Goal: Task Accomplishment & Management: Complete application form

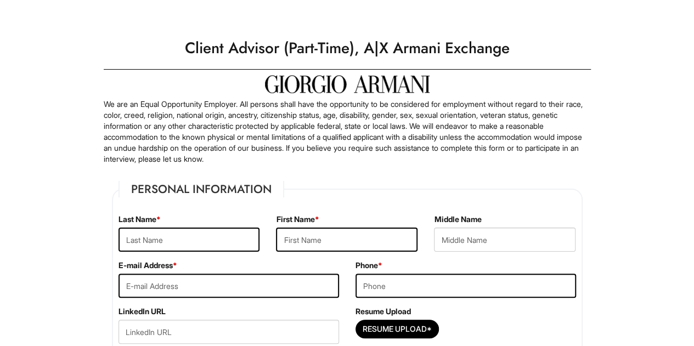
click at [200, 227] on div "Last Name *" at bounding box center [189, 237] width 158 height 46
click at [196, 236] on input "text" at bounding box center [189, 240] width 142 height 24
type input "Marjana"
type input "[PERSON_NAME]"
click at [165, 287] on input "email" at bounding box center [228, 286] width 220 height 24
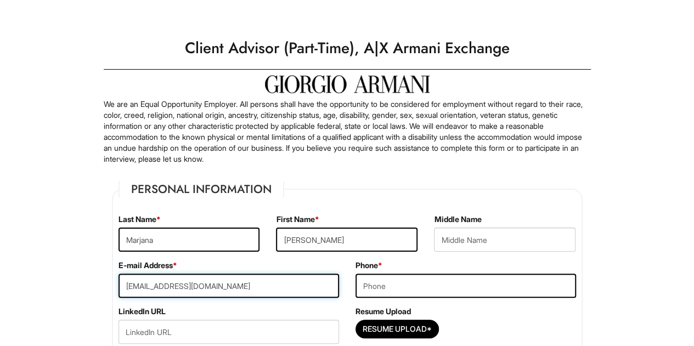
type input "[EMAIL_ADDRESS][DOMAIN_NAME]"
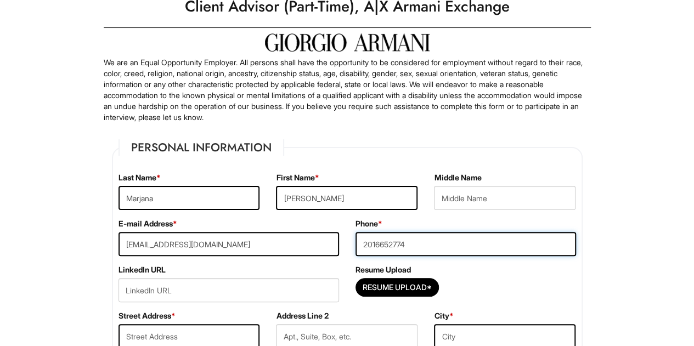
scroll to position [154, 0]
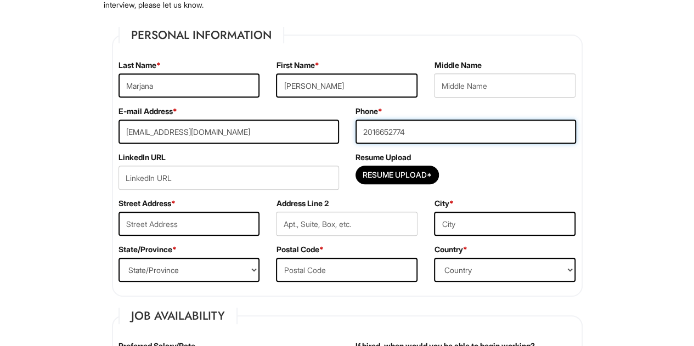
type input "2016652774"
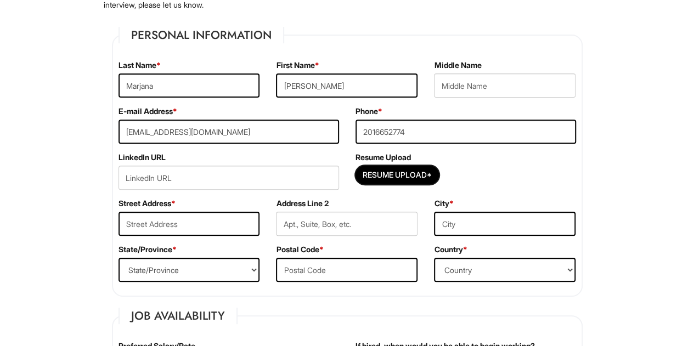
click at [387, 175] on input "Resume Upload*" at bounding box center [397, 175] width 82 height 18
type input "C:\fakepath\[PERSON_NAME] (003) (AutoRecovered).docx"
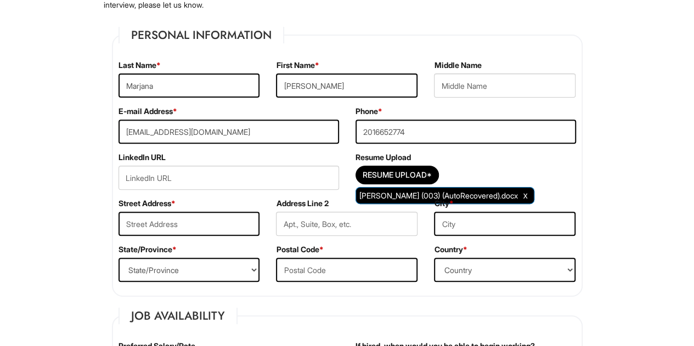
click at [424, 193] on span "[PERSON_NAME] (003) (AutoRecovered).docx" at bounding box center [438, 195] width 159 height 9
click at [441, 196] on span "[PERSON_NAME] (003) (AutoRecovered).docx" at bounding box center [438, 195] width 159 height 9
click at [146, 227] on input "text" at bounding box center [189, 224] width 142 height 24
type input "[STREET_ADDRESS]"
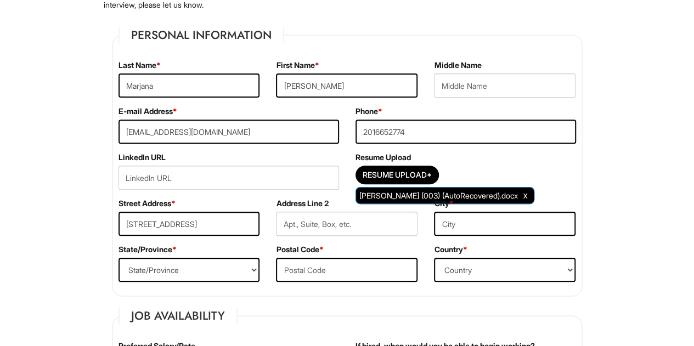
type input "Apt E"
type input "[GEOGRAPHIC_DATA]"
select select "NJ"
type input "07424"
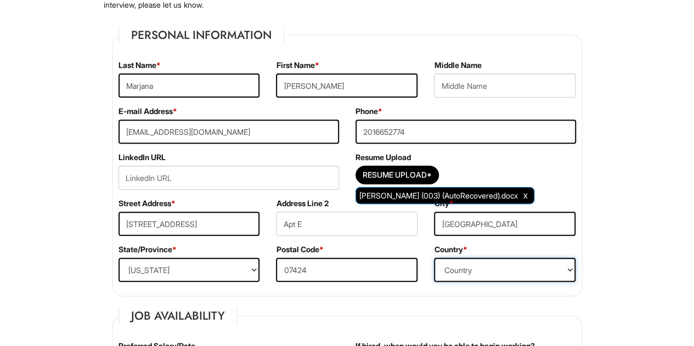
select select "[GEOGRAPHIC_DATA]"
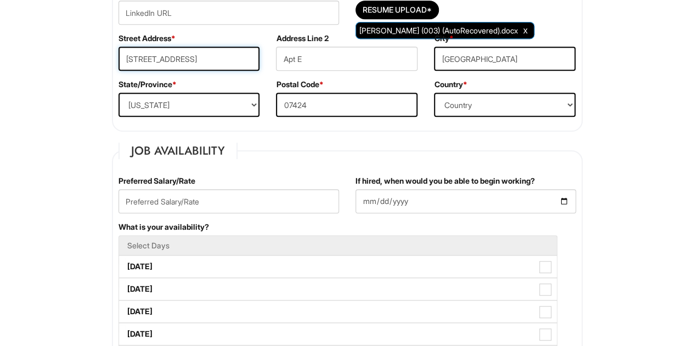
scroll to position [319, 0]
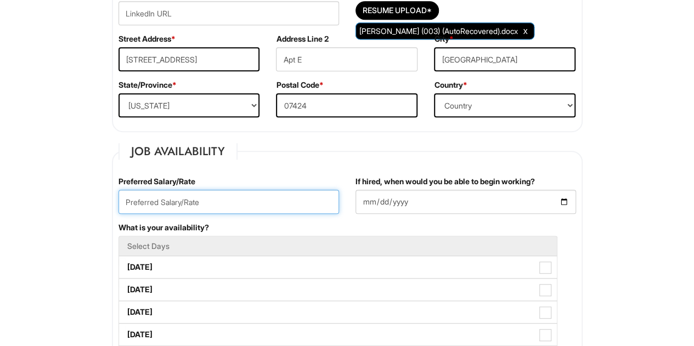
click at [253, 201] on input "text" at bounding box center [228, 202] width 220 height 24
type input "20"
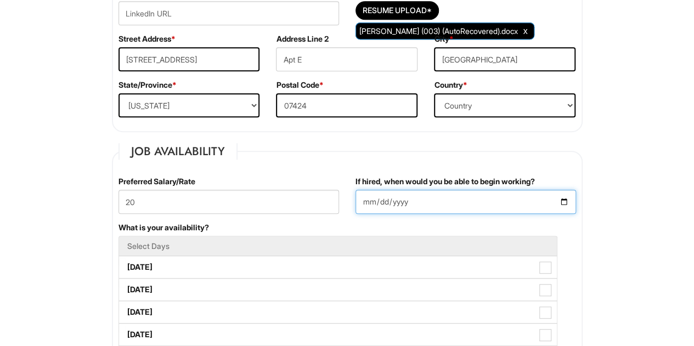
click at [567, 197] on input "If hired, when would you be able to begin working?" at bounding box center [465, 202] width 220 height 24
type input "[DATE]"
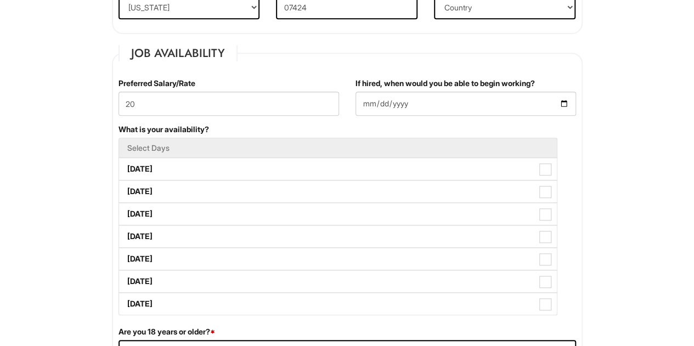
click at [292, 160] on label "[DATE]" at bounding box center [338, 169] width 438 height 22
click at [126, 160] on Available_Monday "[DATE]" at bounding box center [122, 163] width 7 height 7
checkbox Available_Monday "true"
click at [287, 194] on label "[DATE]" at bounding box center [338, 191] width 438 height 22
click at [126, 190] on Available_Tuesday "[DATE]" at bounding box center [122, 186] width 7 height 7
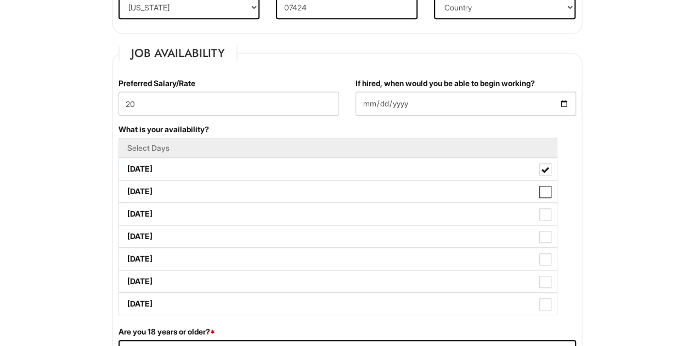
checkbox Available_Tuesday "true"
click at [281, 212] on label "[DATE]" at bounding box center [338, 214] width 438 height 22
click at [126, 212] on Available_Wednesday "[DATE]" at bounding box center [122, 208] width 7 height 7
checkbox Available_Wednesday "true"
click at [256, 282] on label "[DATE]" at bounding box center [338, 281] width 438 height 22
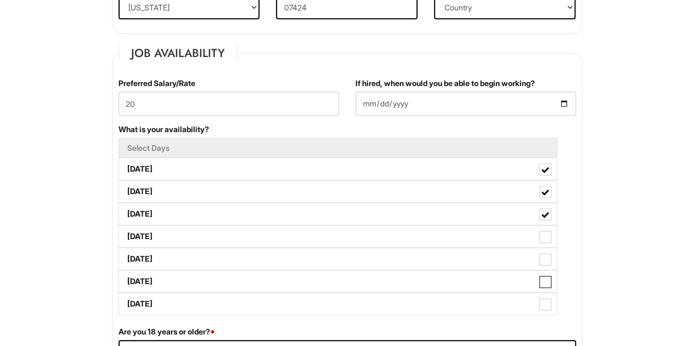
click at [126, 280] on Available_Saturday "[DATE]" at bounding box center [122, 276] width 7 height 7
checkbox Available_Saturday "true"
click at [254, 299] on label "[DATE]" at bounding box center [338, 304] width 438 height 22
click at [126, 299] on Available_Sunday "[DATE]" at bounding box center [122, 298] width 7 height 7
checkbox Available_Sunday "true"
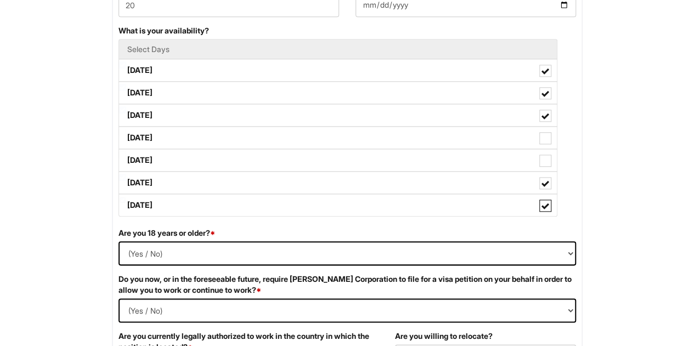
scroll to position [518, 0]
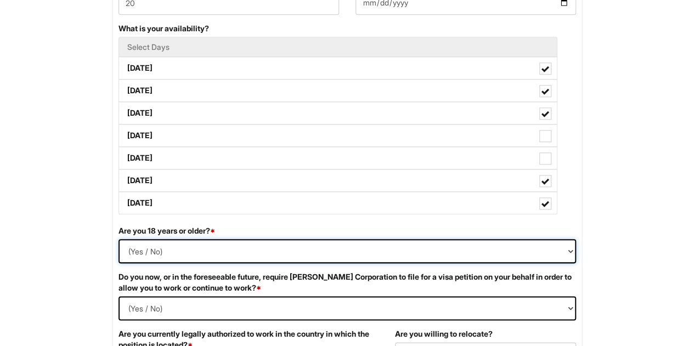
click at [252, 245] on select "(Yes / No) Yes No" at bounding box center [346, 251] width 457 height 24
select select "Yes"
click at [118, 239] on select "(Yes / No) Yes No" at bounding box center [346, 251] width 457 height 24
click at [330, 150] on label "[DATE]" at bounding box center [338, 158] width 438 height 22
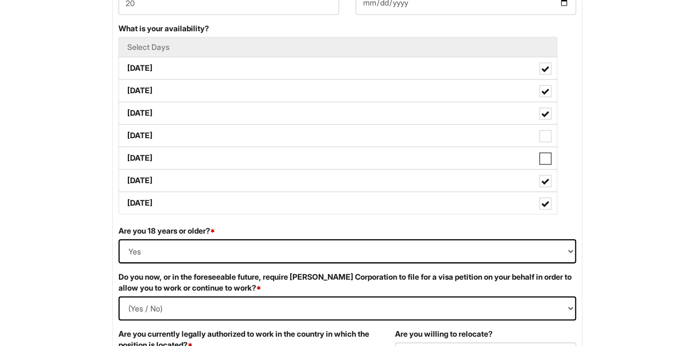
click at [126, 150] on Available_Friday "[DATE]" at bounding box center [122, 152] width 7 height 7
checkbox Available_Friday "true"
click at [330, 132] on label "[DATE]" at bounding box center [338, 136] width 438 height 22
click at [126, 132] on Available_Thursday "[DATE]" at bounding box center [122, 130] width 7 height 7
checkbox Available_Thursday "true"
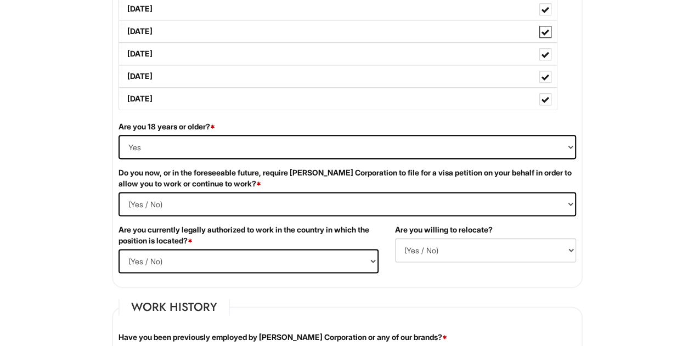
scroll to position [623, 0]
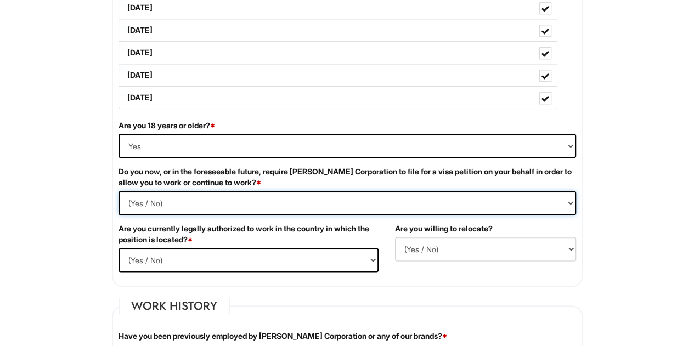
click at [287, 196] on Required "(Yes / No) Yes No" at bounding box center [346, 203] width 457 height 24
select Required "No"
click at [118, 191] on Required "(Yes / No) Yes No" at bounding box center [346, 203] width 457 height 24
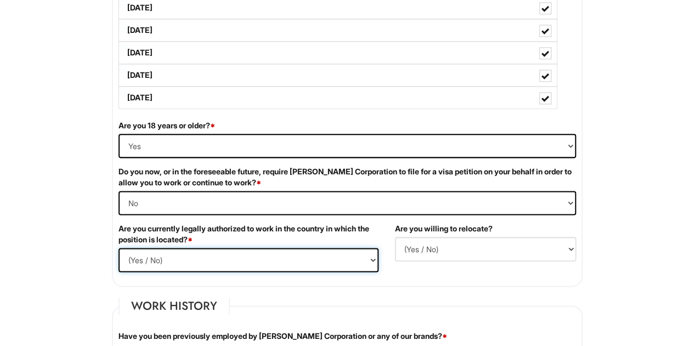
click at [265, 254] on select "(Yes / No) Yes No" at bounding box center [248, 260] width 260 height 24
select select "Yes"
click at [118, 248] on select "(Yes / No) Yes No" at bounding box center [248, 260] width 260 height 24
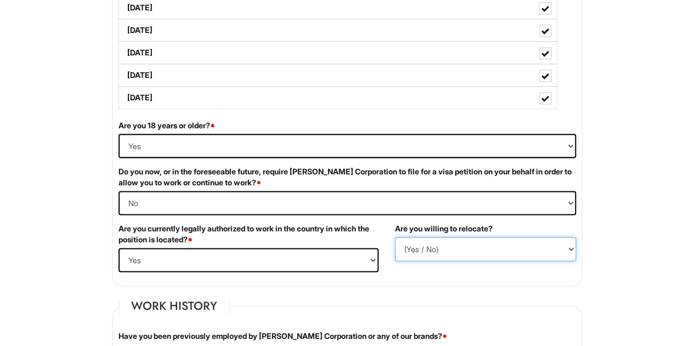
click at [454, 246] on select "(Yes / No) No Yes" at bounding box center [485, 249] width 181 height 24
select select "N"
click at [395, 237] on select "(Yes / No) No Yes" at bounding box center [485, 249] width 181 height 24
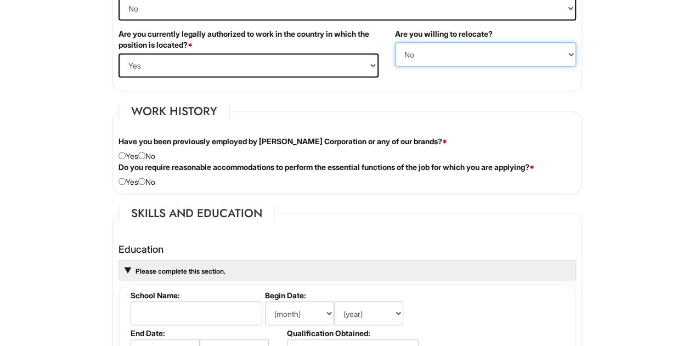
scroll to position [818, 0]
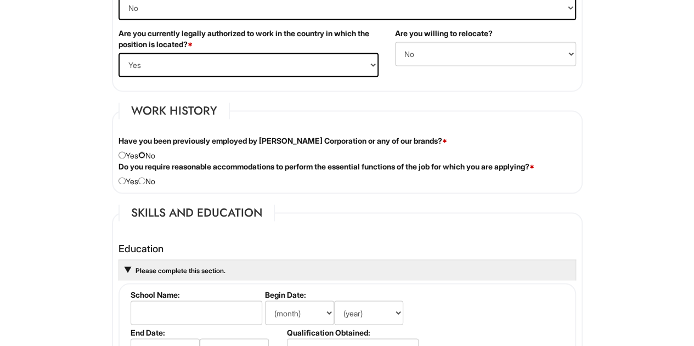
click at [145, 152] on input "radio" at bounding box center [141, 154] width 7 height 7
radio input "true"
click at [125, 151] on input "radio" at bounding box center [121, 154] width 7 height 7
radio input "true"
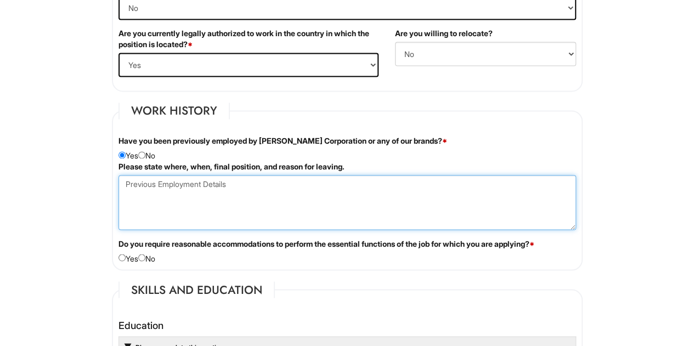
click at [142, 184] on Employment at bounding box center [346, 202] width 457 height 55
click at [127, 179] on Employment "[GEOGRAPHIC_DATA], May [DATE],Client Advisor, left because I had an internship …" at bounding box center [346, 202] width 457 height 55
type Employment "Wayne [GEOGRAPHIC_DATA], May [DATE],Client Advisor, left because I had an inter…"
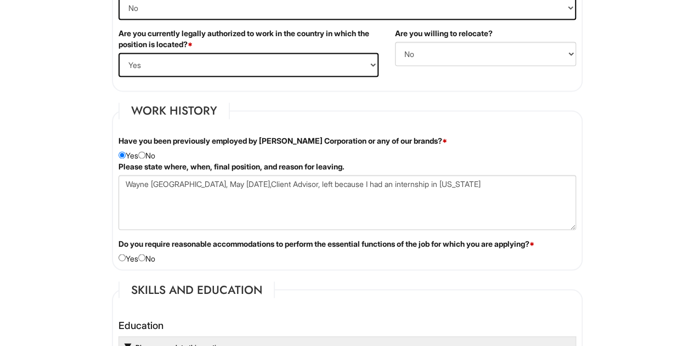
click at [154, 254] on div "Do you require reasonable accommodations to perform the essential functions of …" at bounding box center [347, 251] width 474 height 26
click at [145, 254] on input "radio" at bounding box center [141, 257] width 7 height 7
radio input "true"
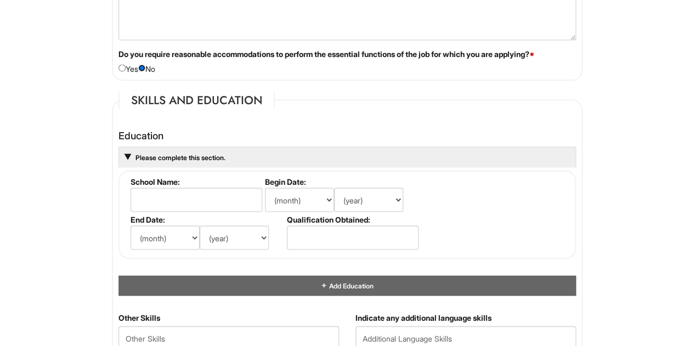
scroll to position [1011, 0]
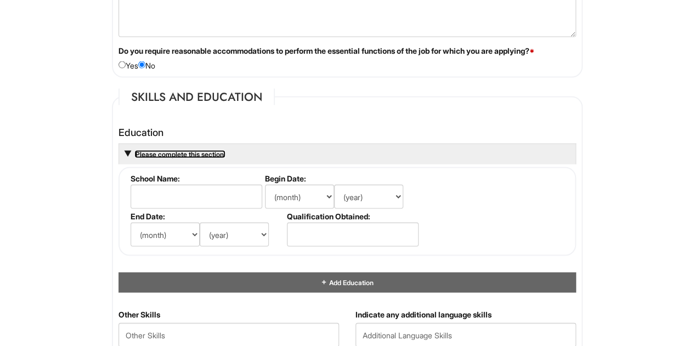
click at [190, 150] on span "Please complete this section." at bounding box center [179, 154] width 91 height 8
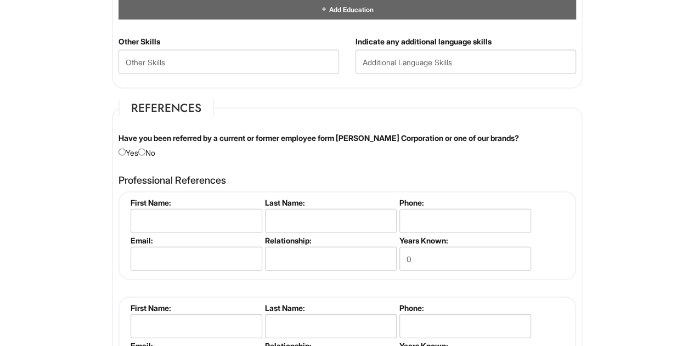
scroll to position [1178, 0]
click at [145, 149] on input "radio" at bounding box center [141, 152] width 7 height 7
radio input "true"
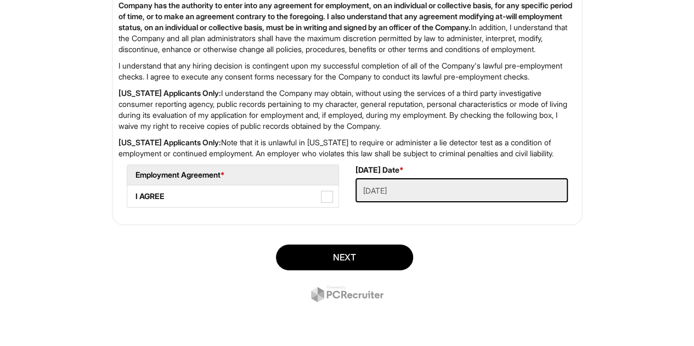
scroll to position [1807, 0]
click at [324, 197] on span at bounding box center [327, 197] width 12 height 12
click at [134, 195] on AGREE "I AGREE" at bounding box center [130, 191] width 7 height 7
checkbox AGREE "true"
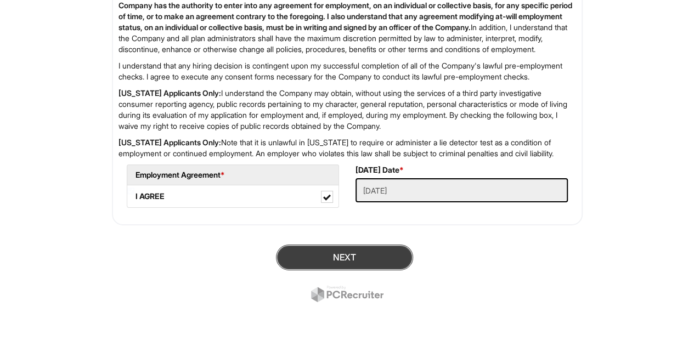
click at [358, 262] on button "Next" at bounding box center [344, 258] width 137 height 26
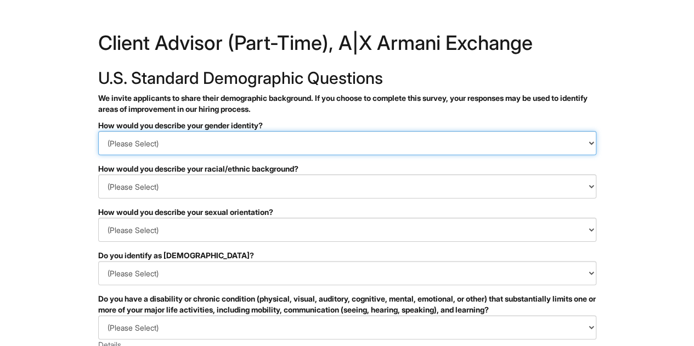
click at [377, 138] on select "(Please Select) Man Woman Non-binary I prefer to self-describe I don't wish to …" at bounding box center [347, 143] width 498 height 24
select select "Woman"
click at [98, 131] on select "(Please Select) Man Woman Non-binary I prefer to self-describe I don't wish to …" at bounding box center [347, 143] width 498 height 24
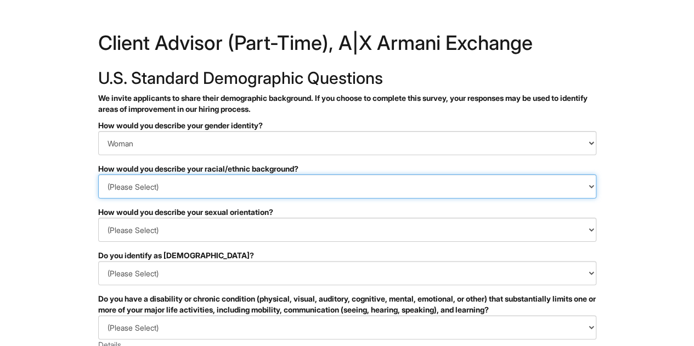
click at [347, 190] on select "(Please Select) Black or of African descent East Asian Hispanic, Latinx or of S…" at bounding box center [347, 186] width 498 height 24
select select "White or European"
click at [98, 174] on select "(Please Select) Black or of African descent East Asian Hispanic, Latinx or of S…" at bounding box center [347, 186] width 498 height 24
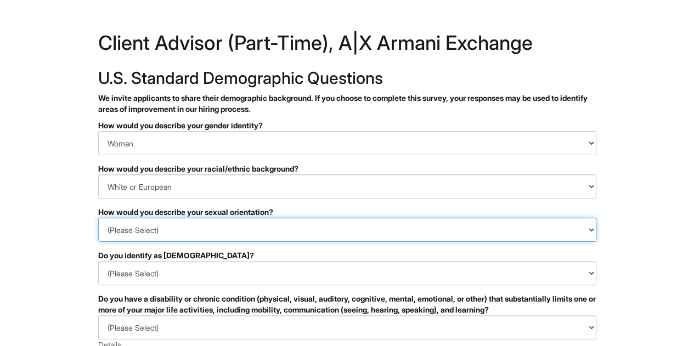
click at [284, 222] on select "(Please Select) Asexual Bisexual and/or pansexual Gay Heterosexual Lesbian Quee…" at bounding box center [347, 230] width 498 height 24
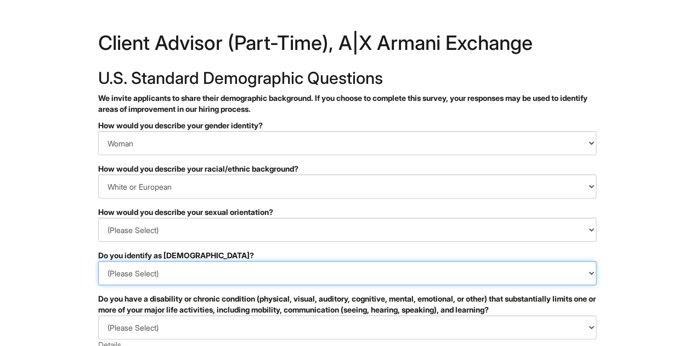
click at [258, 267] on select "(Please Select) Yes No I prefer to self-describe I don't wish to answer" at bounding box center [347, 273] width 498 height 24
select select "No"
click at [98, 261] on select "(Please Select) Yes No I prefer to self-describe I don't wish to answer" at bounding box center [347, 273] width 498 height 24
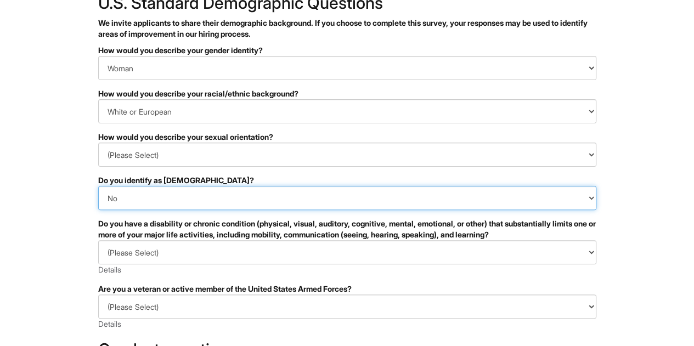
scroll to position [76, 0]
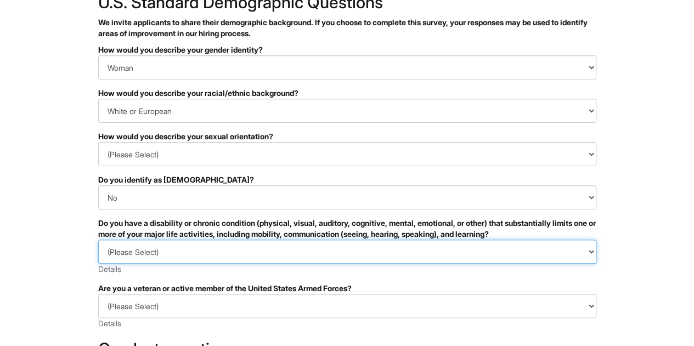
click at [223, 254] on select "(Please Select) YES, I HAVE A DISABILITY (or previously had a disability) NO, I…" at bounding box center [347, 252] width 498 height 24
select select "NO, I DON'T HAVE A DISABILITY"
click at [98, 240] on select "(Please Select) YES, I HAVE A DISABILITY (or previously had a disability) NO, I…" at bounding box center [347, 252] width 498 height 24
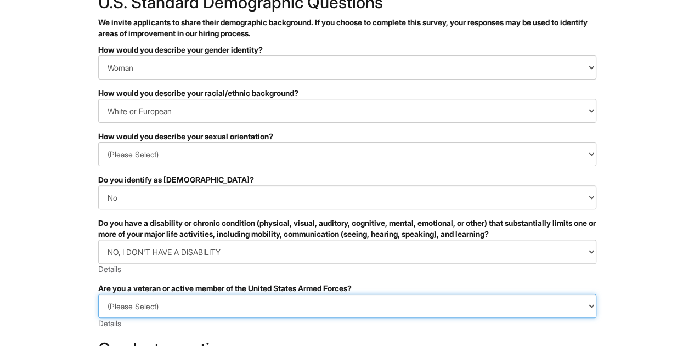
click at [201, 309] on select "(Please Select) I IDENTIFY AS ONE OR MORE OF THE CLASSIFICATIONS OF PROTECTED V…" at bounding box center [347, 306] width 498 height 24
select select "I AM NOT A PROTECTED VETERAN"
click at [98, 294] on select "(Please Select) I IDENTIFY AS ONE OR MORE OF THE CLASSIFICATIONS OF PROTECTED V…" at bounding box center [347, 306] width 498 height 24
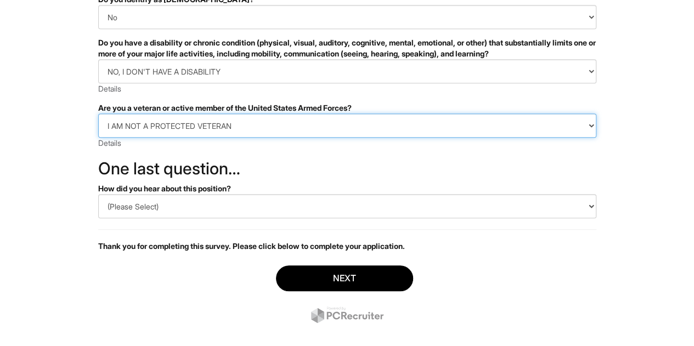
scroll to position [257, 0]
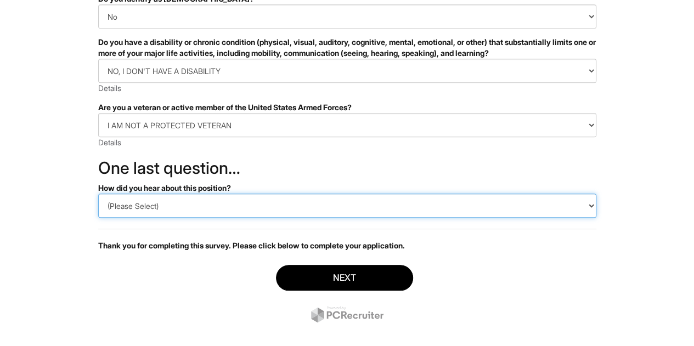
click at [208, 210] on select "(Please Select) CareerBuilder Indeed LinkedIn Monster Referral Other" at bounding box center [347, 206] width 498 height 24
click at [98, 194] on select "(Please Select) CareerBuilder Indeed LinkedIn Monster Referral Other" at bounding box center [347, 206] width 498 height 24
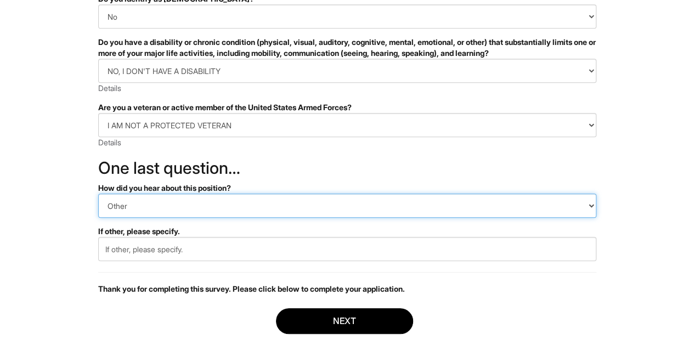
click at [224, 202] on select "(Please Select) CareerBuilder Indeed LinkedIn Monster Referral Other" at bounding box center [347, 206] width 498 height 24
select select "Indeed"
click at [98, 194] on select "(Please Select) CareerBuilder Indeed LinkedIn Monster Referral Other" at bounding box center [347, 206] width 498 height 24
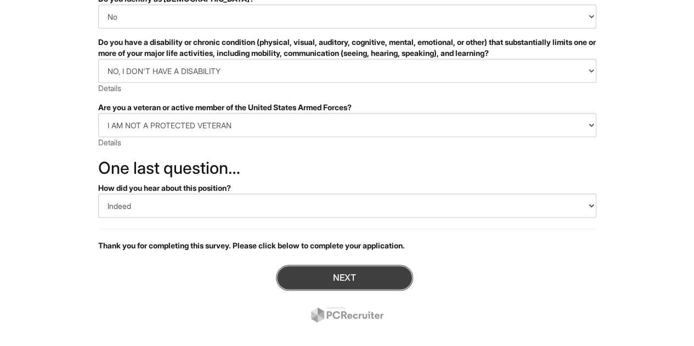
click at [337, 281] on button "Next" at bounding box center [344, 278] width 137 height 26
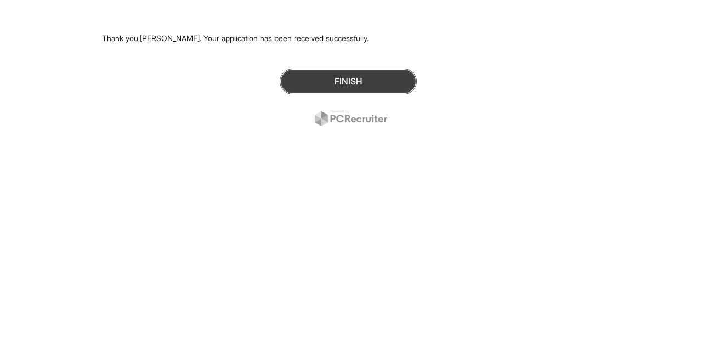
click at [389, 78] on button "Finish" at bounding box center [348, 82] width 137 height 26
